Goal: Navigation & Orientation: Find specific page/section

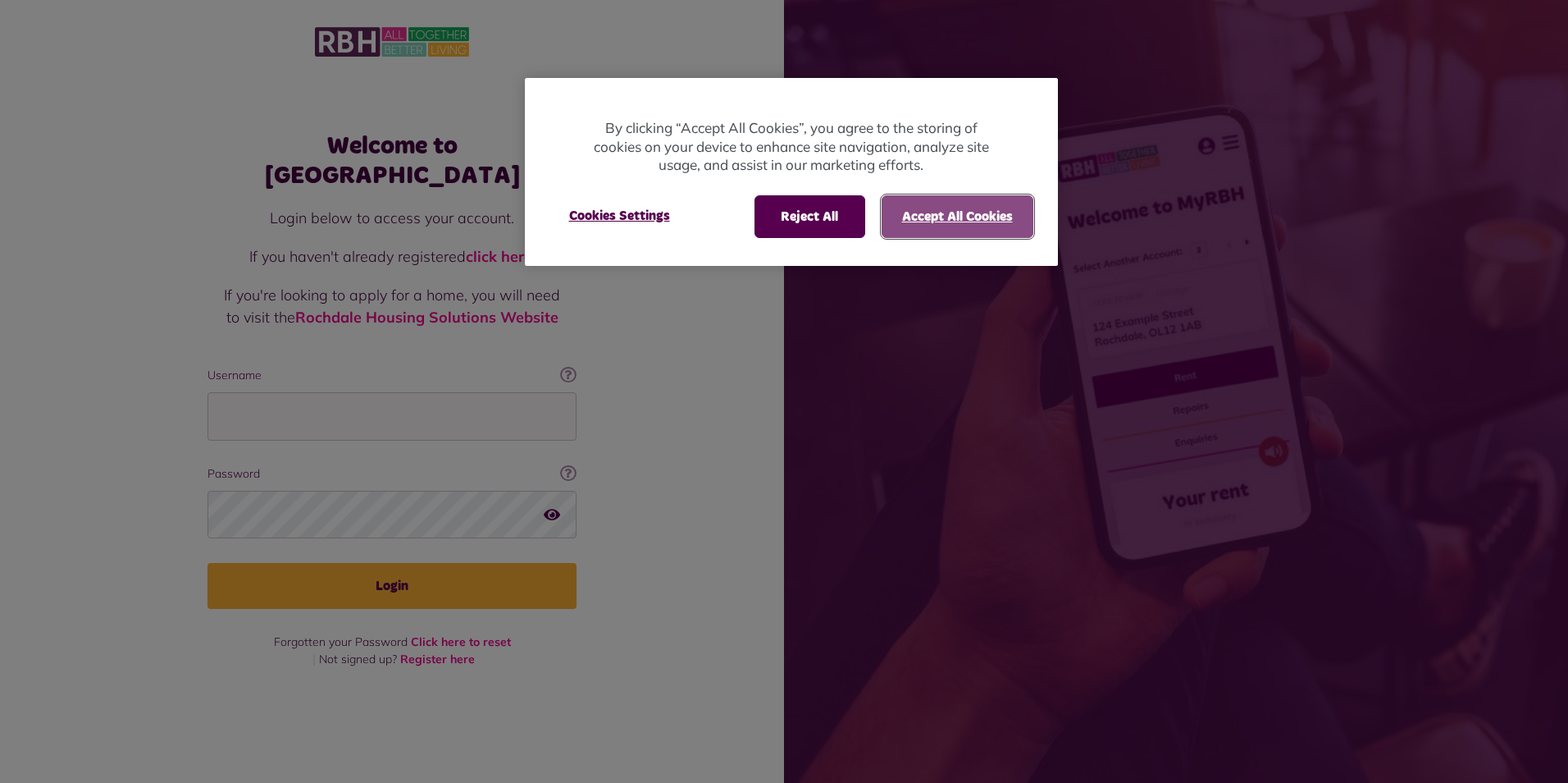
click at [955, 220] on button "Accept All Cookies" at bounding box center [958, 216] width 151 height 43
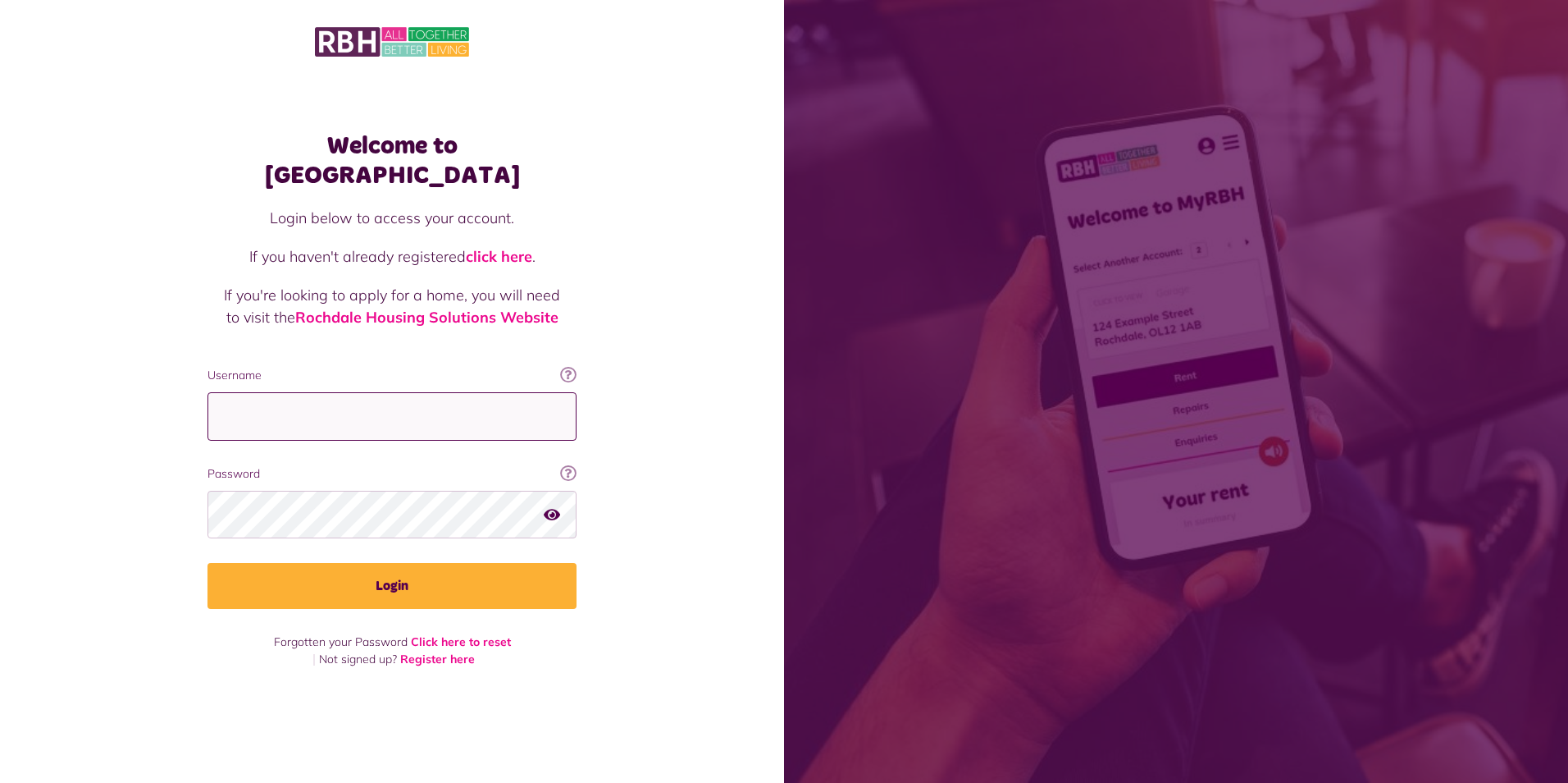
click at [343, 392] on input "Username" at bounding box center [391, 416] width 369 height 48
type input "**********"
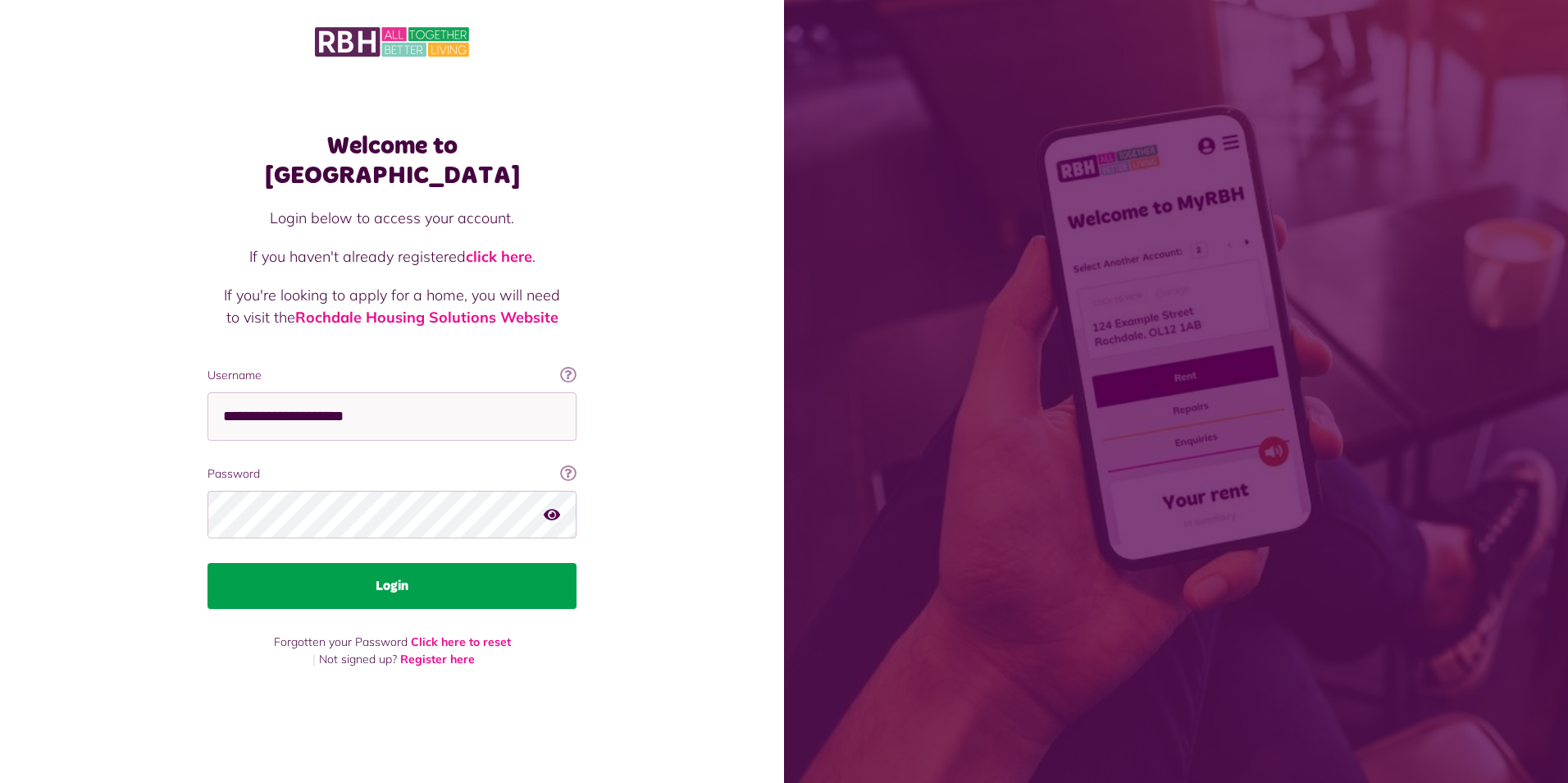
click at [302, 583] on button "Login" at bounding box center [391, 586] width 369 height 46
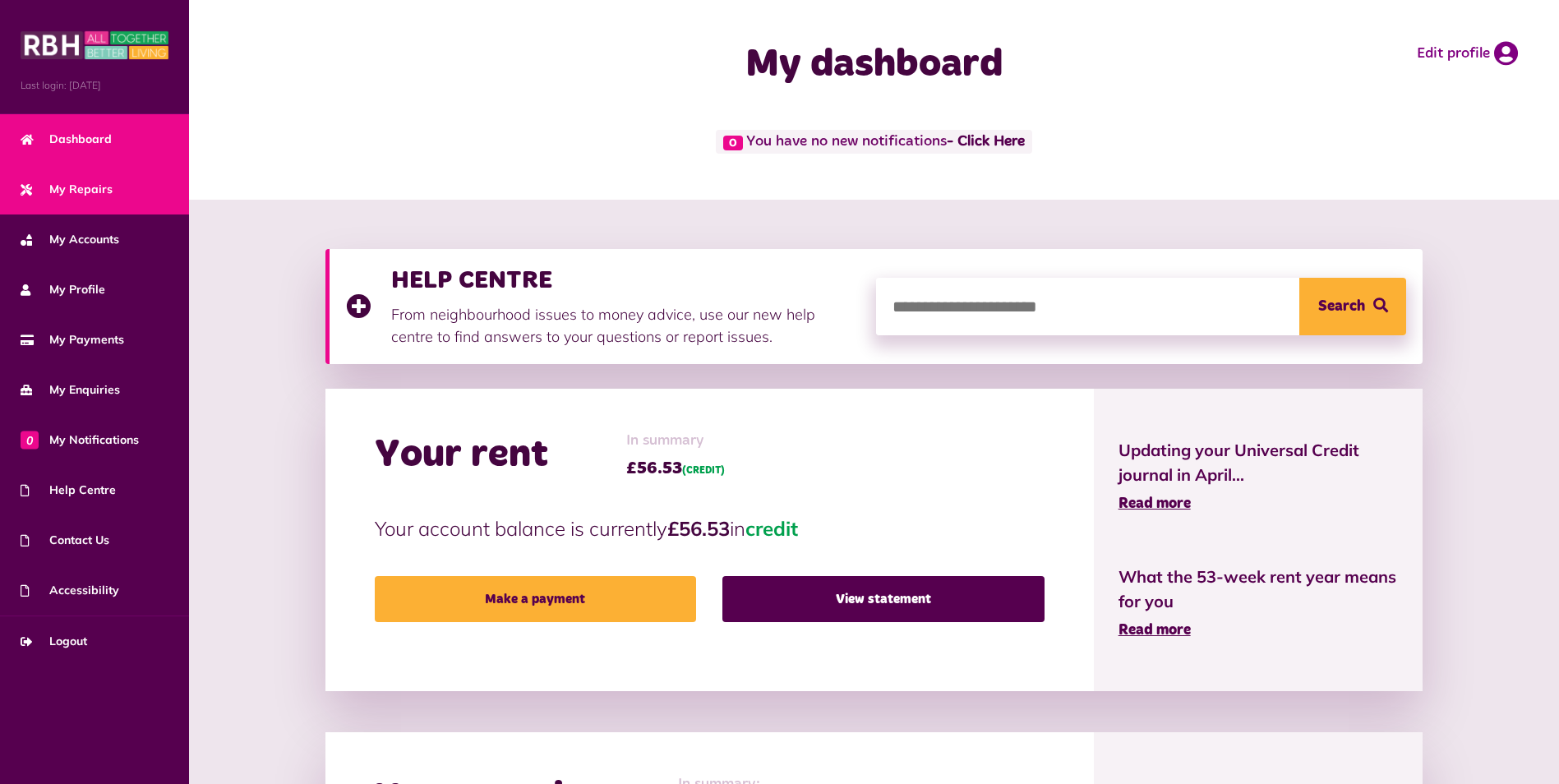
click at [94, 196] on span "My Repairs" at bounding box center [66, 189] width 92 height 17
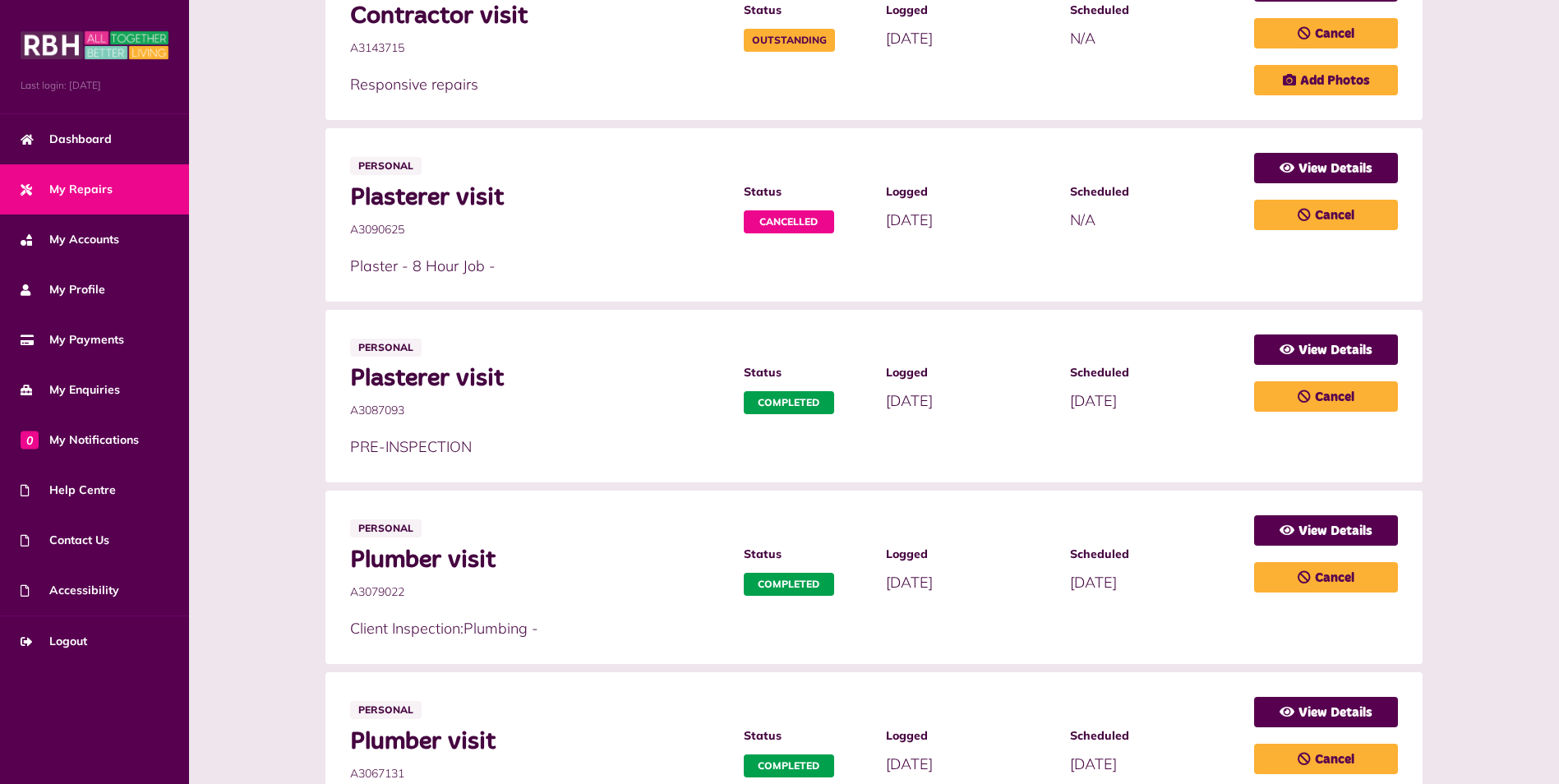
scroll to position [387, 0]
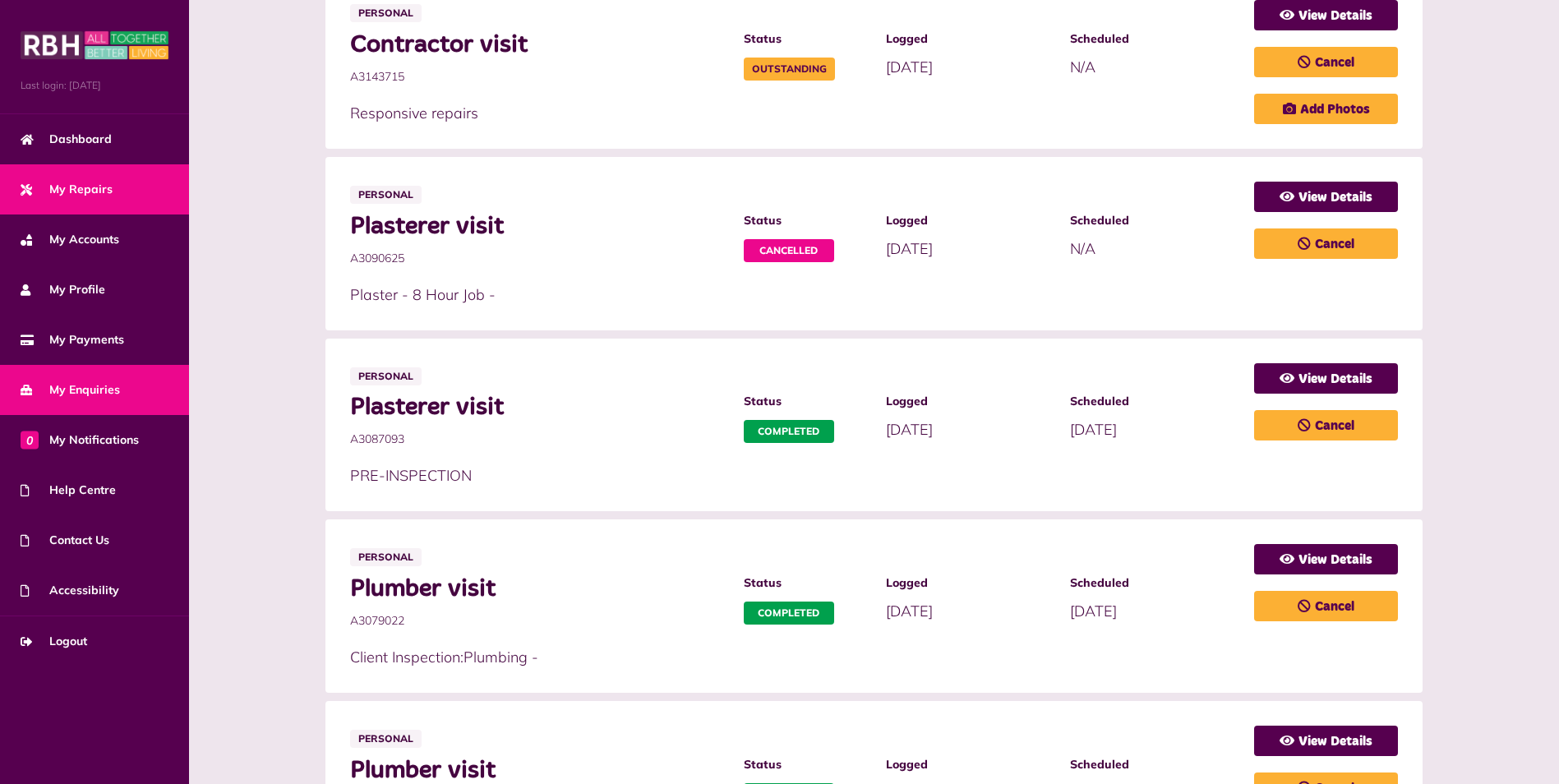
click at [115, 396] on span "My Enquiries" at bounding box center [69, 389] width 100 height 17
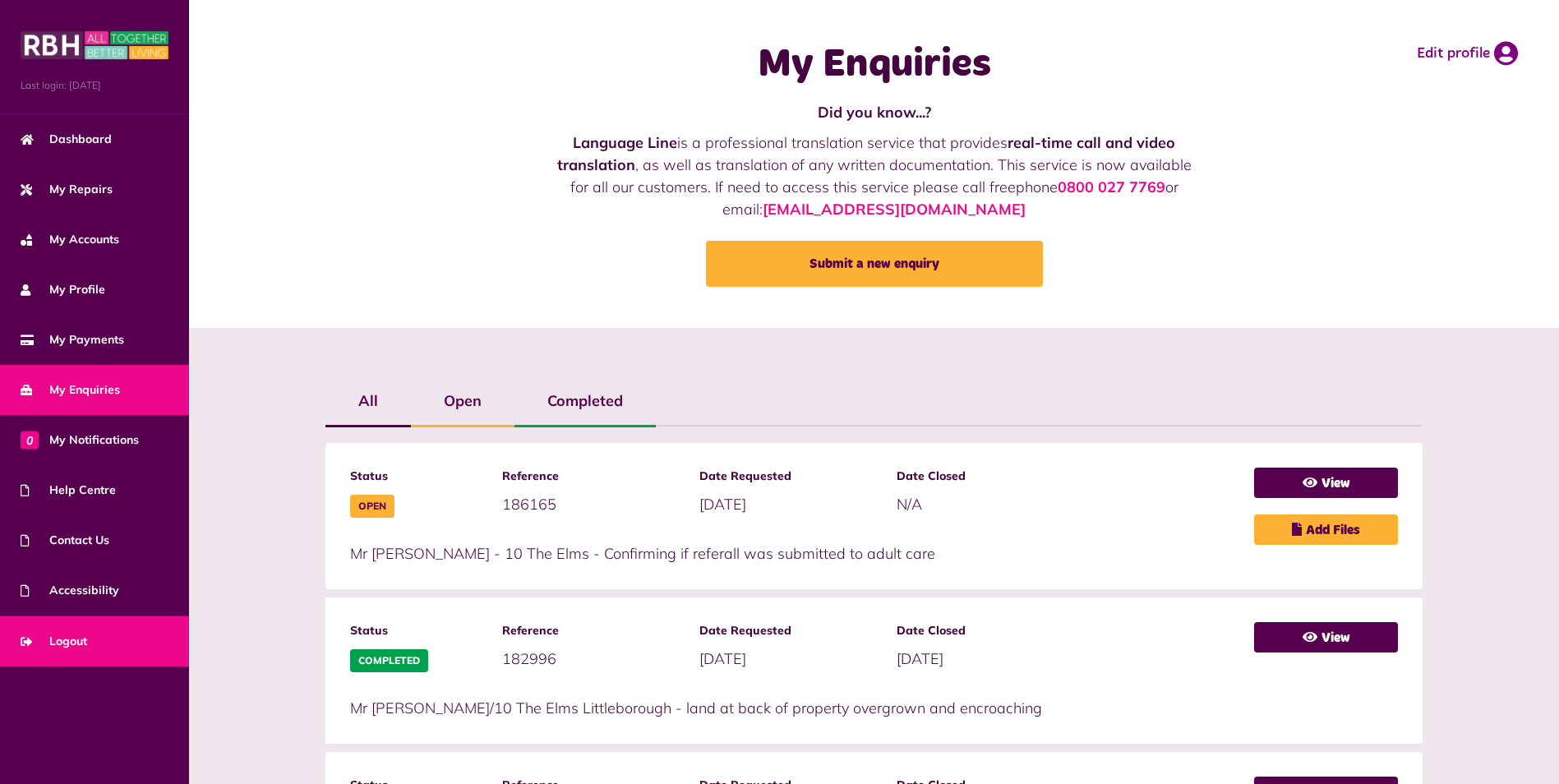
click at [71, 627] on link "Logout" at bounding box center [94, 641] width 189 height 50
